Goal: Information Seeking & Learning: Learn about a topic

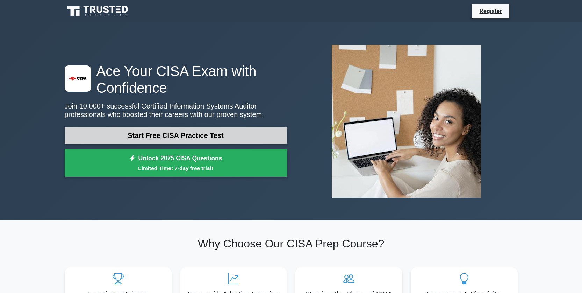
click at [171, 137] on link "Start Free CISA Practice Test" at bounding box center [176, 135] width 222 height 17
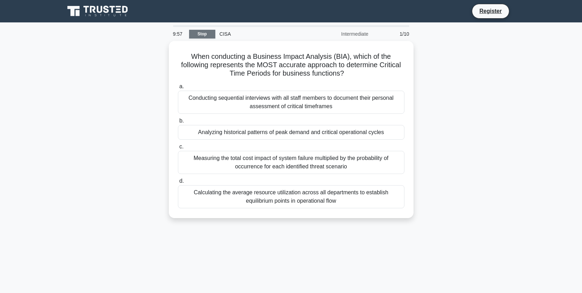
click at [201, 32] on link "Stop" at bounding box center [202, 34] width 26 height 9
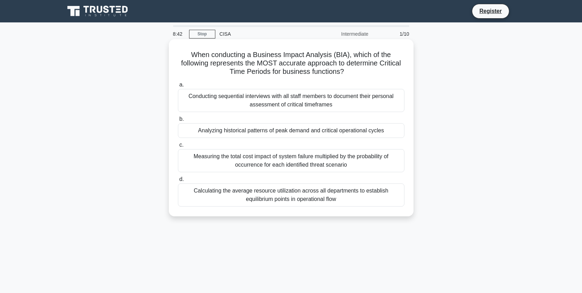
click at [296, 167] on div "Measuring the total cost impact of system failure multiplied by the probability…" at bounding box center [291, 160] width 227 height 23
click at [178, 147] on input "c. Measuring the total cost impact of system failure multiplied by the probabil…" at bounding box center [178, 145] width 0 height 5
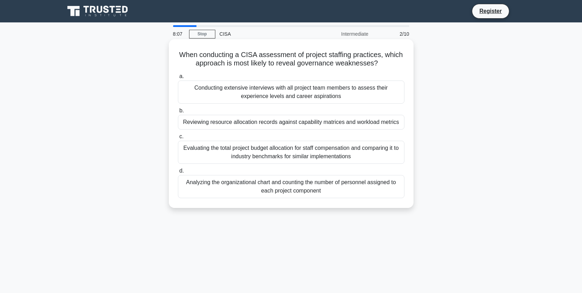
click at [327, 123] on div "Reviewing resource allocation records against capability matrices and workload …" at bounding box center [291, 122] width 227 height 15
click at [178, 113] on input "b. Reviewing resource allocation records against capability matrices and worklo…" at bounding box center [178, 110] width 0 height 5
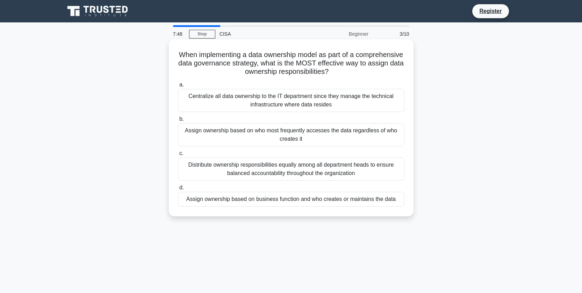
click at [339, 167] on div "Distribute ownership responsibilities equally among all department heads to ens…" at bounding box center [291, 168] width 227 height 23
click at [178, 156] on input "c. Distribute ownership responsibilities equally among all department heads to …" at bounding box center [178, 153] width 0 height 5
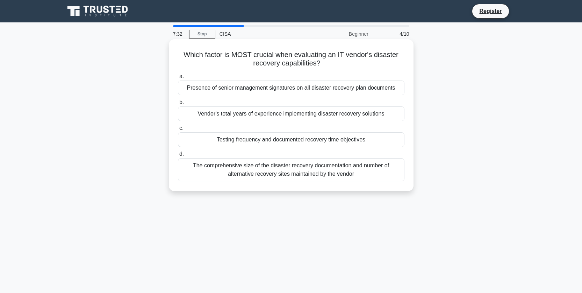
click at [307, 142] on div "Testing frequency and documented recovery time objectives" at bounding box center [291, 139] width 227 height 15
click at [178, 130] on input "c. Testing frequency and documented recovery time objectives" at bounding box center [178, 128] width 0 height 5
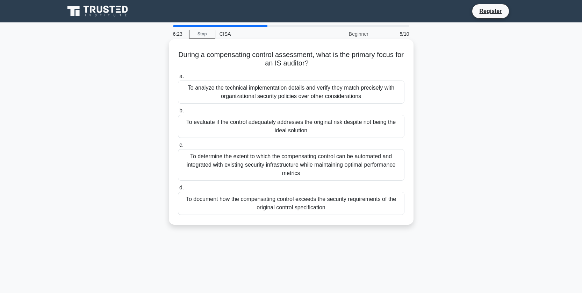
click at [350, 169] on div "To determine the extent to which the compensating control can be automated and …" at bounding box center [291, 164] width 227 height 31
click at [178, 147] on input "c. To determine the extent to which the compensating control can be automated a…" at bounding box center [178, 145] width 0 height 5
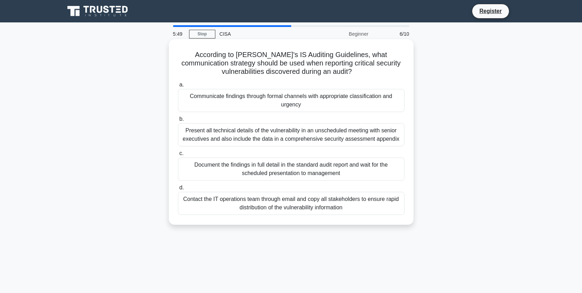
click at [309, 97] on div "Communicate findings through formal channels with appropriate classification an…" at bounding box center [291, 100] width 227 height 23
click at [178, 87] on input "a. Communicate findings through formal channels with appropriate classification…" at bounding box center [178, 85] width 0 height 5
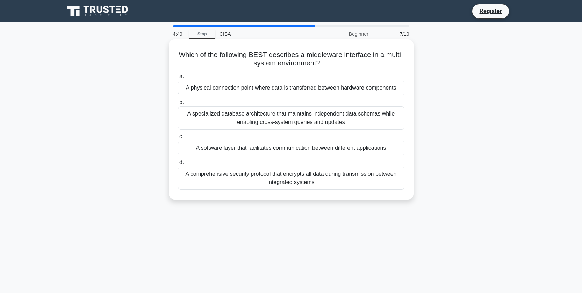
click at [328, 124] on div "A specialized database architecture that maintains independent data schemas whi…" at bounding box center [291, 117] width 227 height 23
click at [178, 105] on input "b. A specialized database architecture that maintains independent data schemas …" at bounding box center [178, 102] width 0 height 5
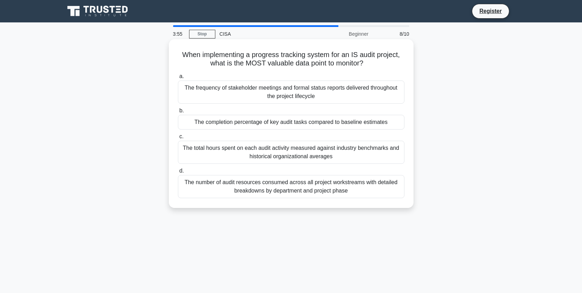
click at [319, 121] on div "The completion percentage of key audit tasks compared to baseline estimates" at bounding box center [291, 122] width 227 height 15
click at [178, 113] on input "b. The completion percentage of key audit tasks compared to baseline estimates" at bounding box center [178, 110] width 0 height 5
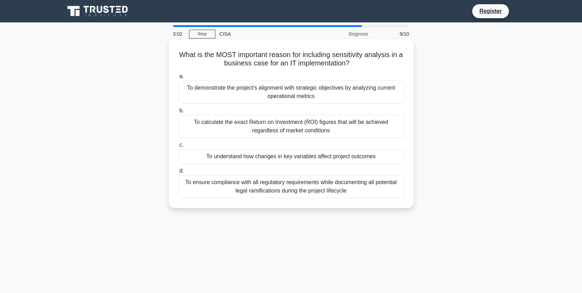
click at [250, 91] on div "To demonstrate the project's alignment with strategic objectives by analyzing c…" at bounding box center [291, 91] width 227 height 23
click at [178, 79] on input "a. To demonstrate the project's alignment with strategic objectives by analyzin…" at bounding box center [178, 76] width 0 height 5
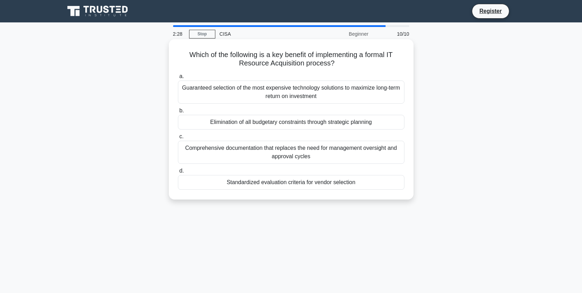
click at [292, 186] on div "Standardized evaluation criteria for vendor selection" at bounding box center [291, 182] width 227 height 15
click at [178, 173] on input "d. Standardized evaluation criteria for vendor selection" at bounding box center [178, 171] width 0 height 5
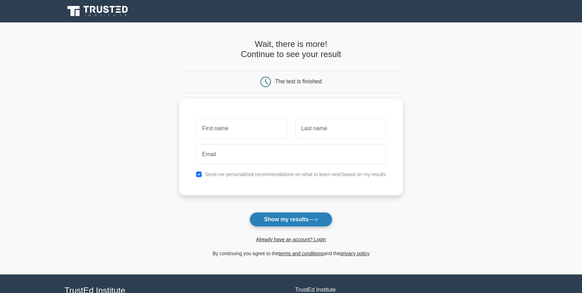
click at [306, 219] on button "Show my results" at bounding box center [291, 219] width 83 height 15
click at [262, 127] on input "text" at bounding box center [241, 126] width 91 height 20
click at [440, 124] on main "Wait, there is more! Continue to see your result The test is finished and the" at bounding box center [291, 148] width 582 height 252
click at [223, 132] on input "text" at bounding box center [241, 126] width 91 height 20
type input "JOhn"
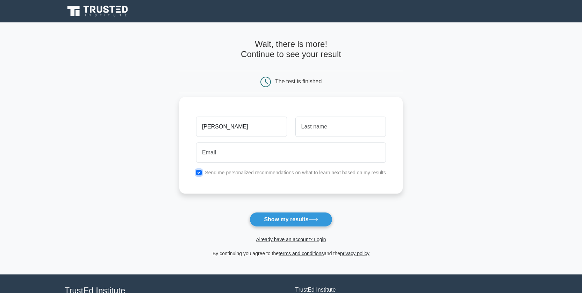
drag, startPoint x: 199, startPoint y: 171, endPoint x: 246, endPoint y: 162, distance: 48.2
click at [199, 171] on input "checkbox" at bounding box center [199, 173] width 6 height 6
checkbox input "false"
click at [328, 128] on input "text" at bounding box center [341, 126] width 91 height 20
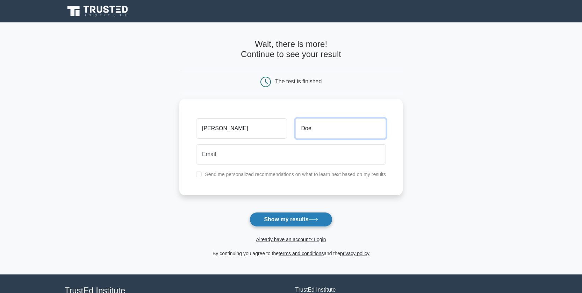
type input "Doe"
click at [276, 221] on button "Show my results" at bounding box center [291, 219] width 83 height 15
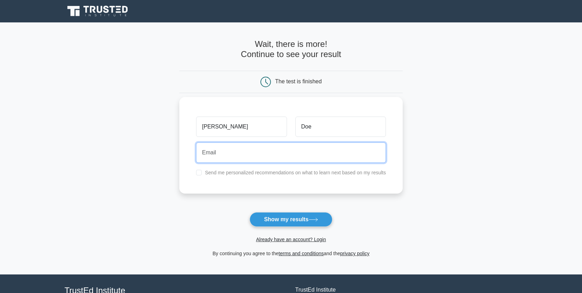
click at [258, 150] on input "email" at bounding box center [291, 152] width 190 height 20
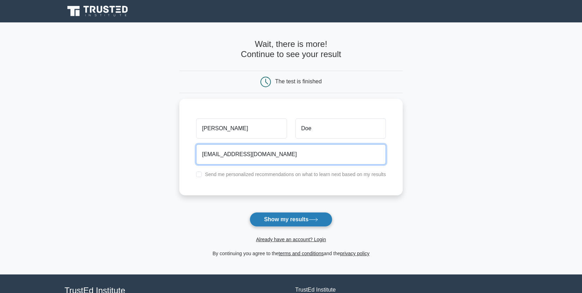
type input "johndoe@yahoo.com"
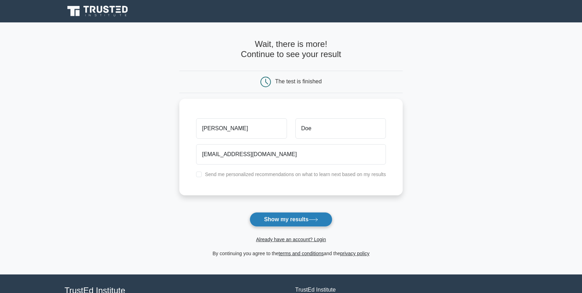
click at [275, 221] on button "Show my results" at bounding box center [291, 219] width 83 height 15
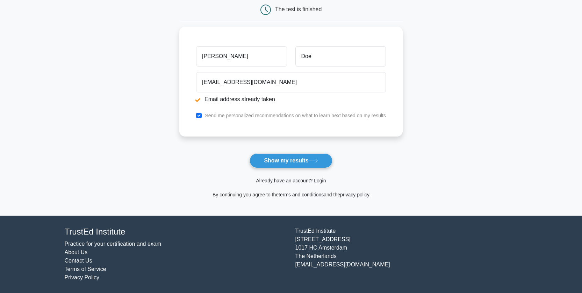
scroll to position [98, 0]
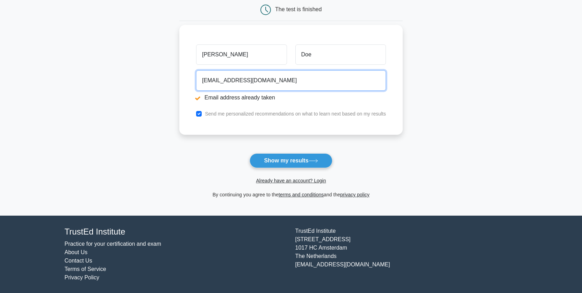
click at [278, 77] on input "johndoe@yahoo.com" at bounding box center [291, 80] width 190 height 20
click at [222, 80] on input "johndoe@yahoo.com" at bounding box center [291, 80] width 190 height 20
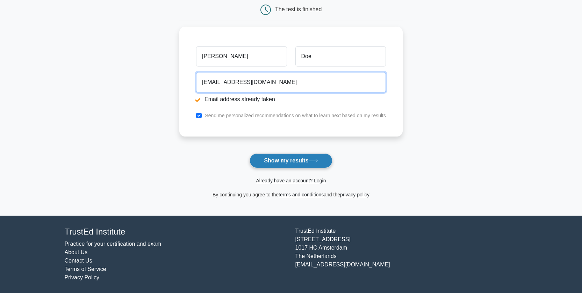
type input "johndoe23@yahoo.com"
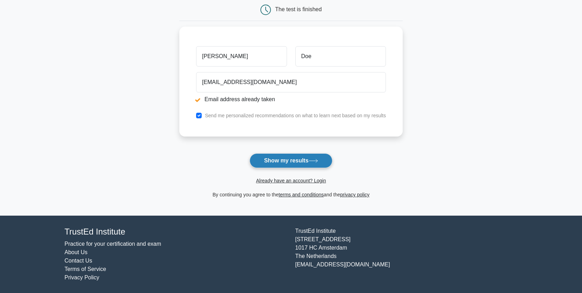
click at [268, 162] on button "Show my results" at bounding box center [291, 160] width 83 height 15
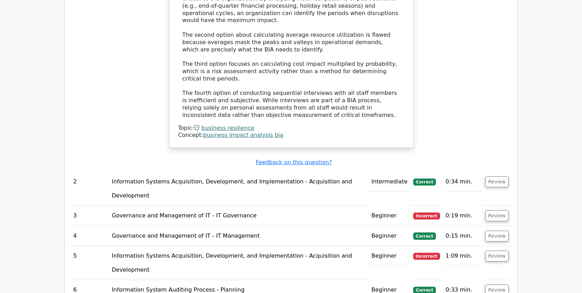
scroll to position [909, 0]
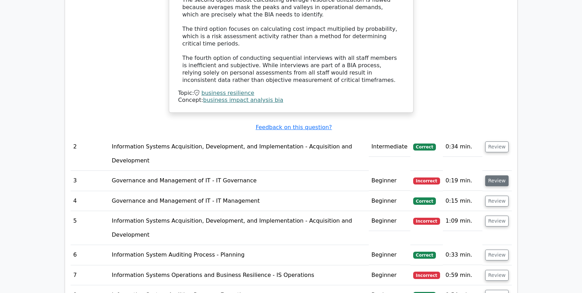
click at [501, 175] on button "Review" at bounding box center [497, 180] width 24 height 11
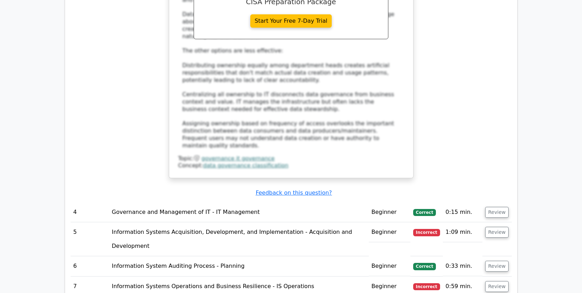
scroll to position [1329, 0]
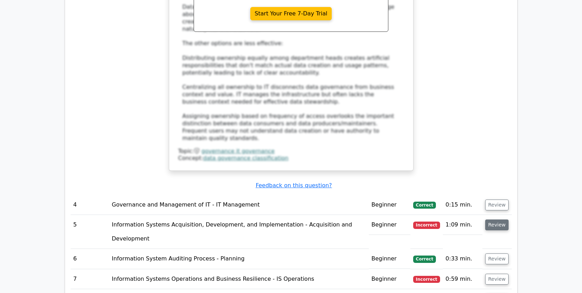
click at [502, 219] on button "Review" at bounding box center [497, 224] width 24 height 11
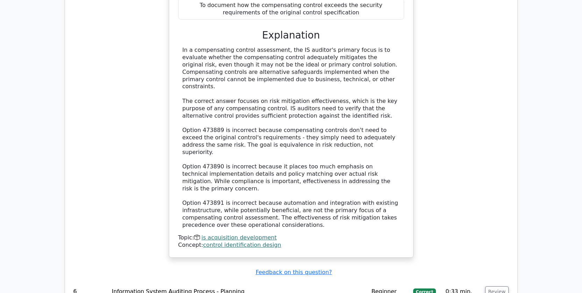
scroll to position [1784, 0]
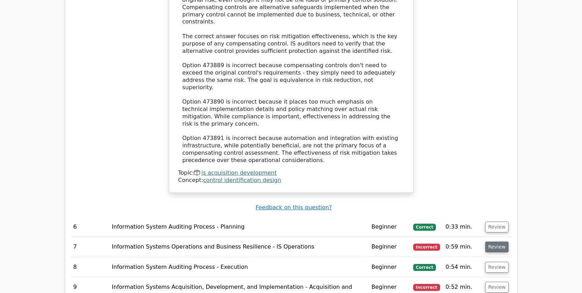
click at [494, 241] on button "Review" at bounding box center [497, 246] width 24 height 11
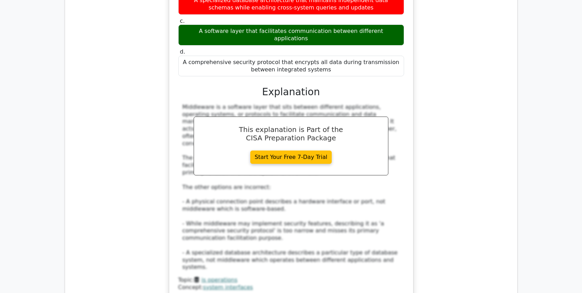
scroll to position [2133, 0]
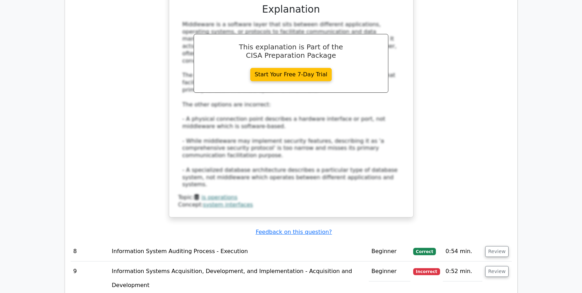
scroll to position [2203, 0]
